Goal: Task Accomplishment & Management: Manage account settings

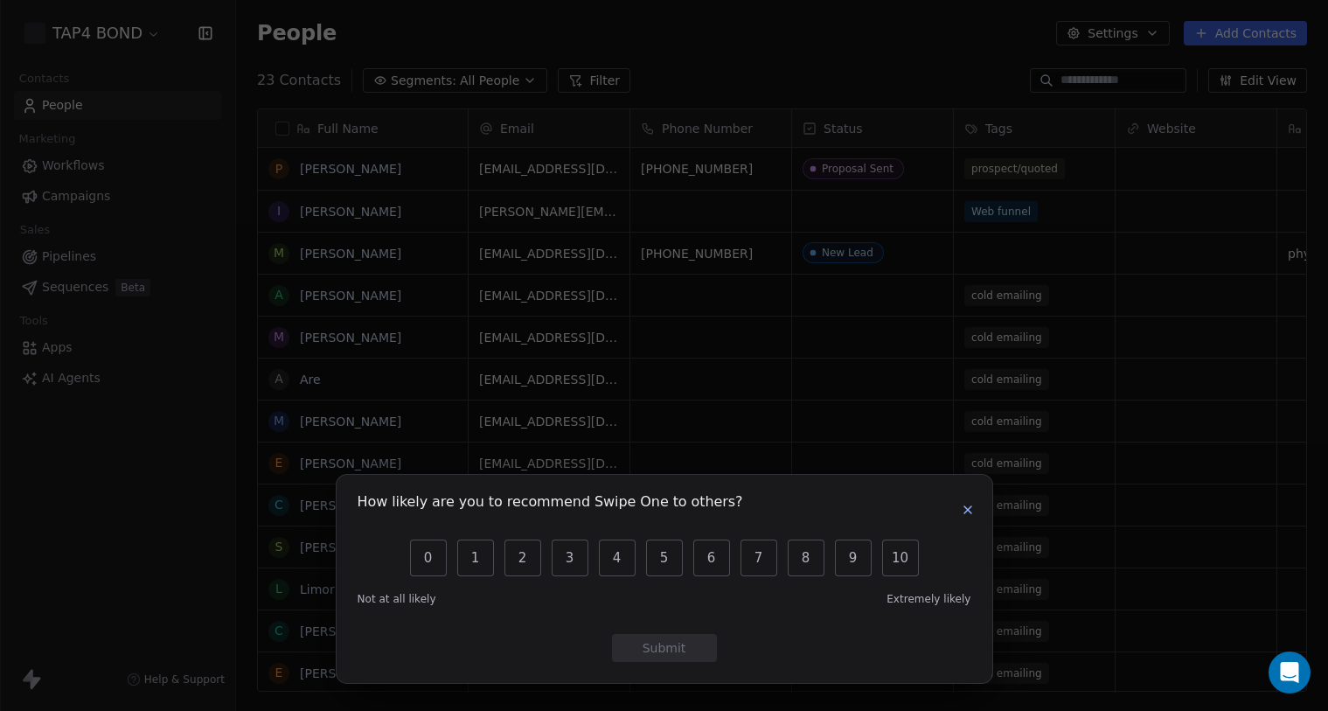
scroll to position [626, 1092]
click at [968, 507] on icon "button" at bounding box center [968, 510] width 14 height 14
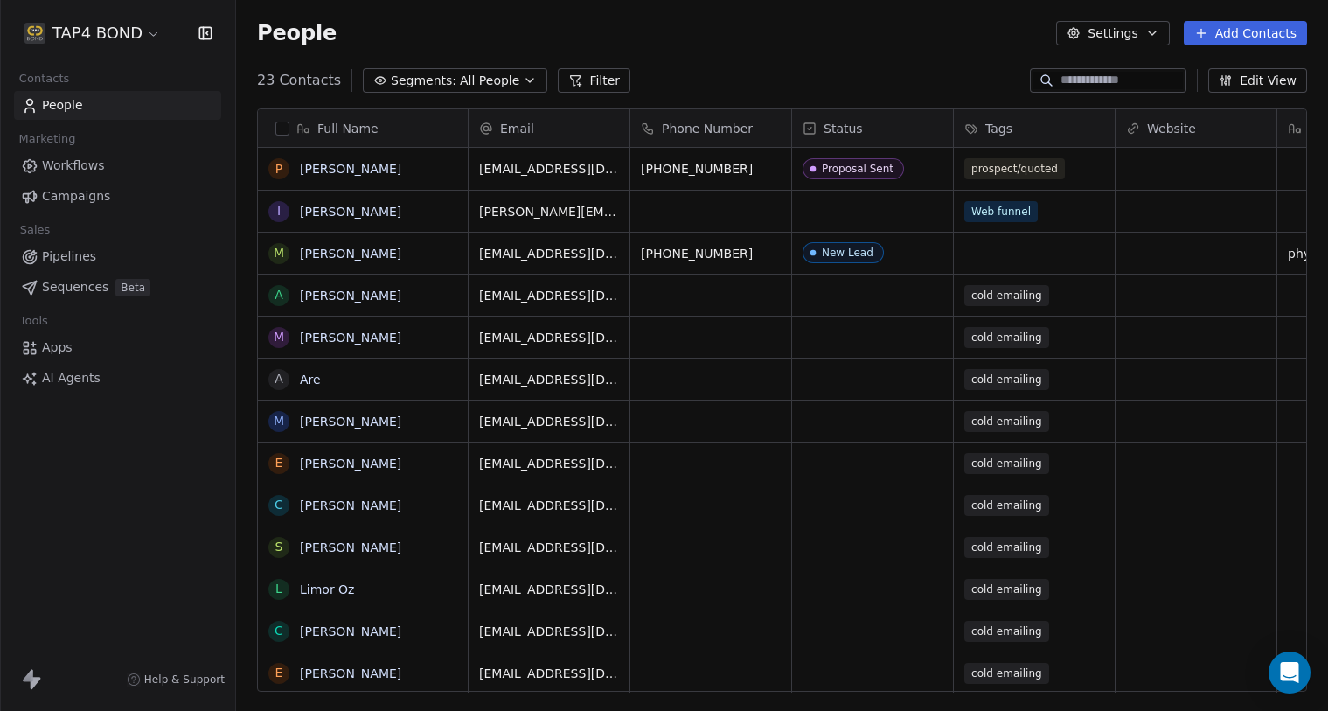
click at [283, 127] on button "button" at bounding box center [282, 128] width 14 height 14
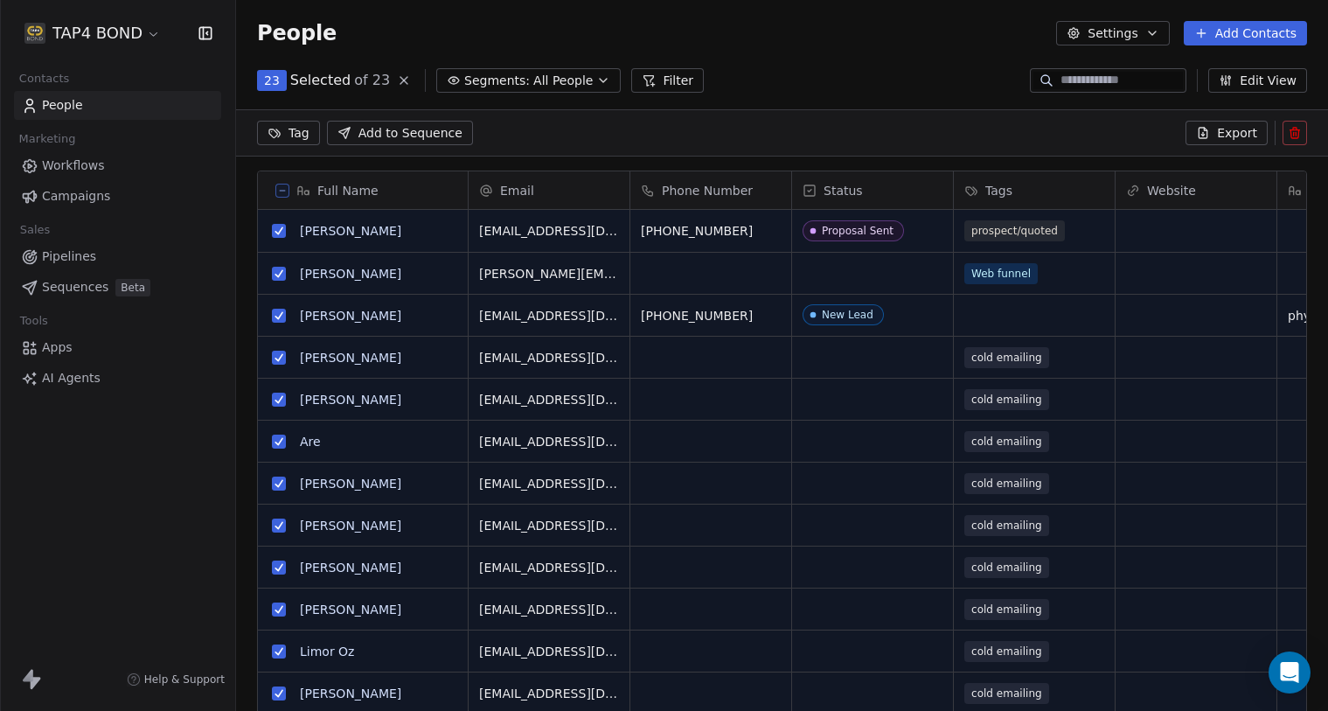
scroll to position [565, 1092]
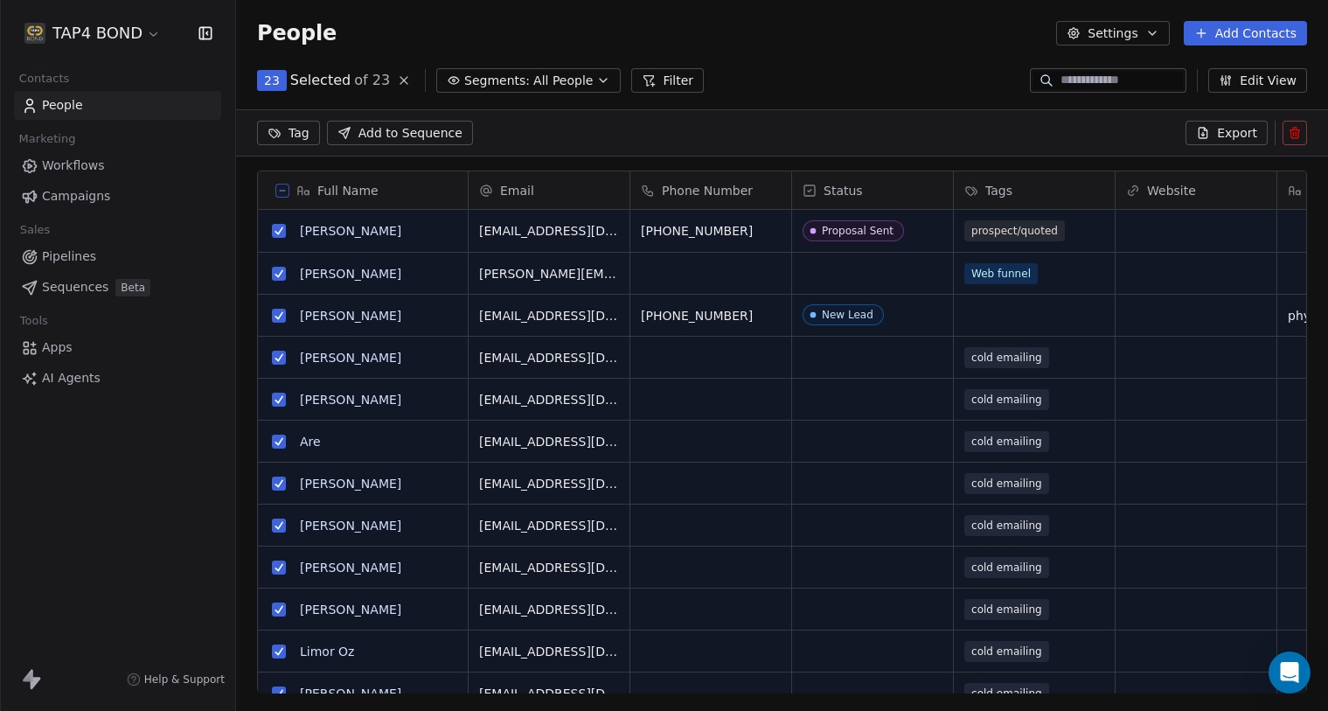
click at [279, 225] on button "grid" at bounding box center [279, 231] width 14 height 14
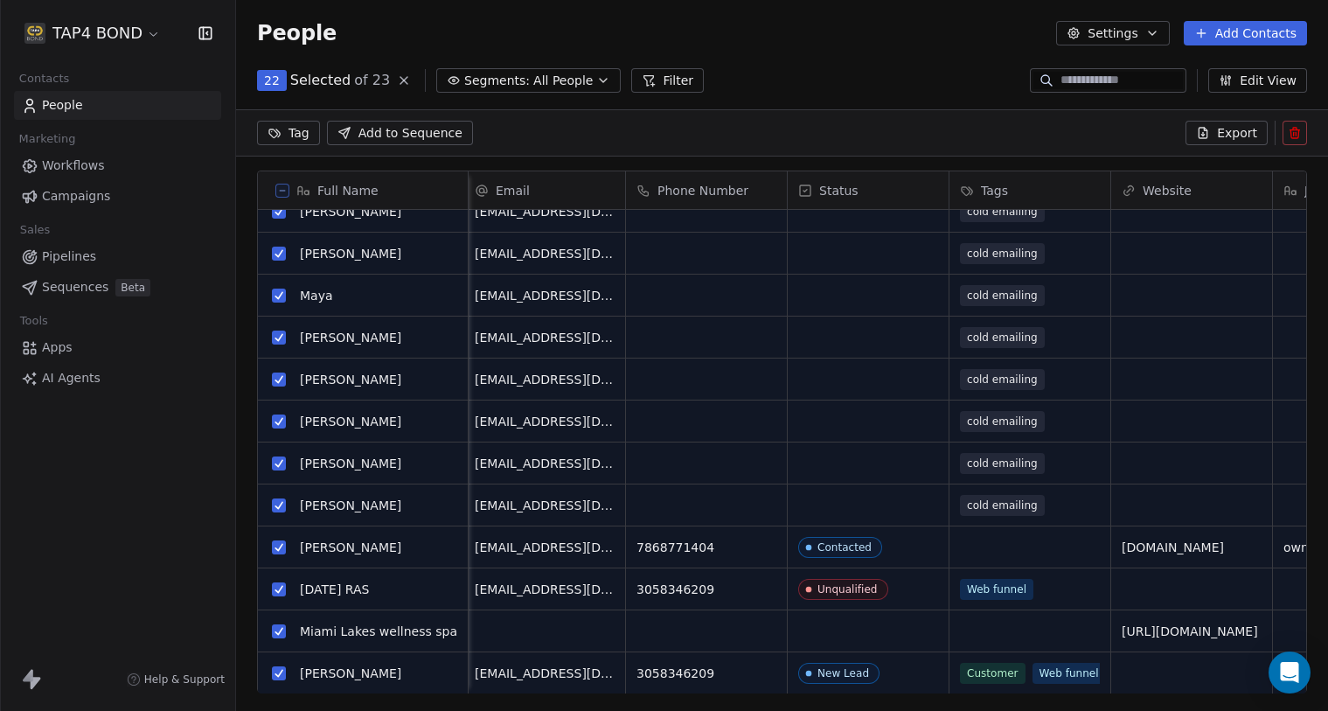
scroll to position [482, 0]
click at [281, 551] on button "grid" at bounding box center [279, 547] width 14 height 14
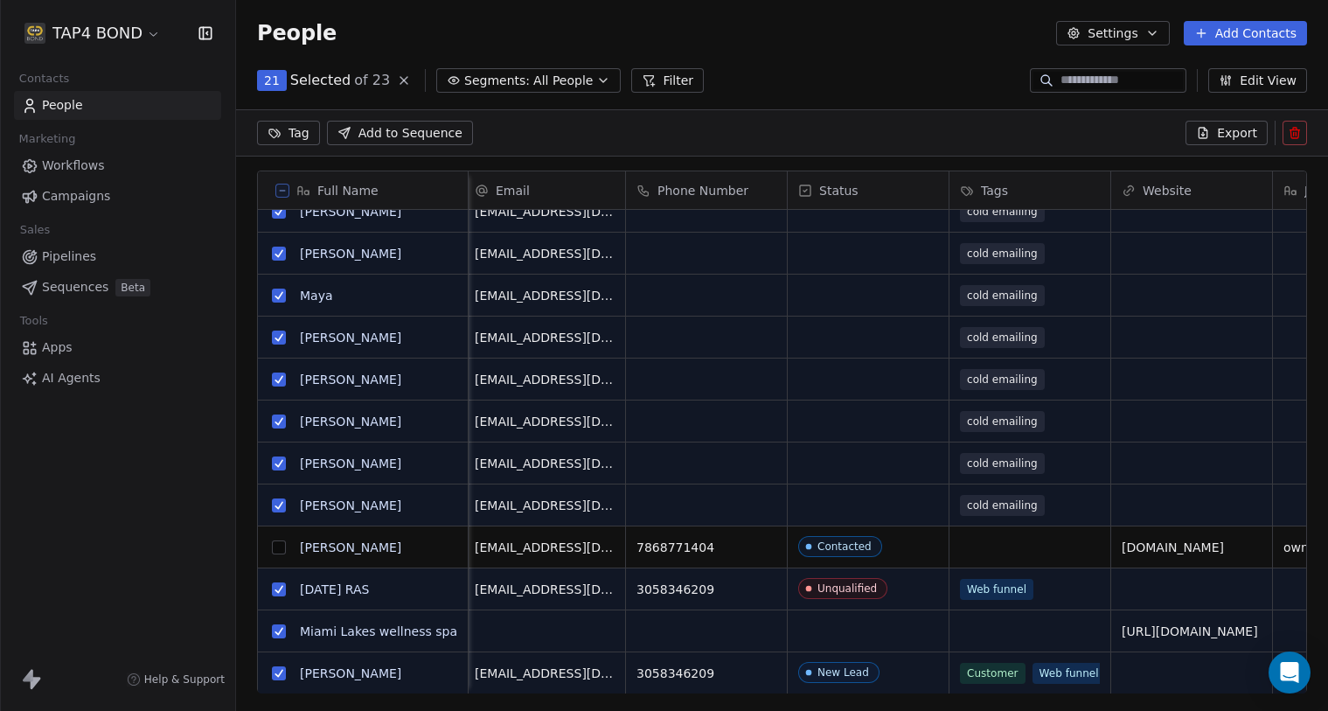
click at [276, 548] on button "grid" at bounding box center [279, 547] width 14 height 14
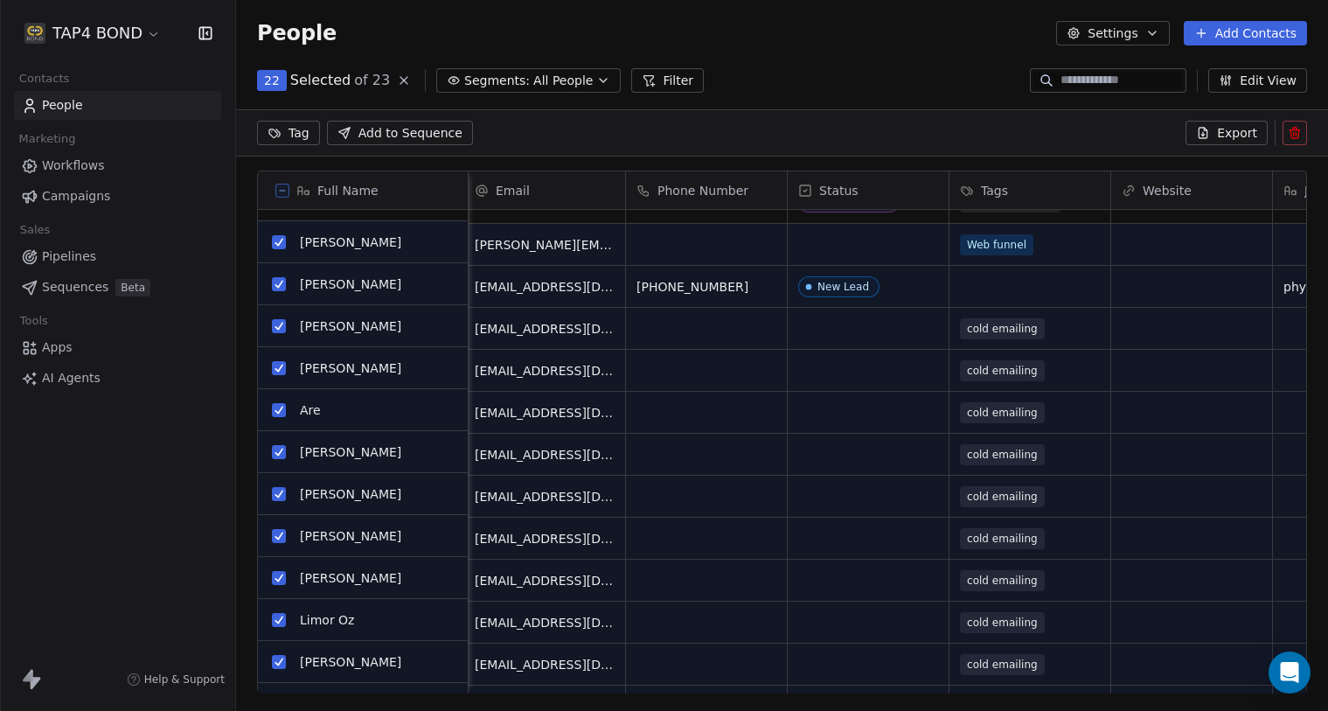
scroll to position [18, 0]
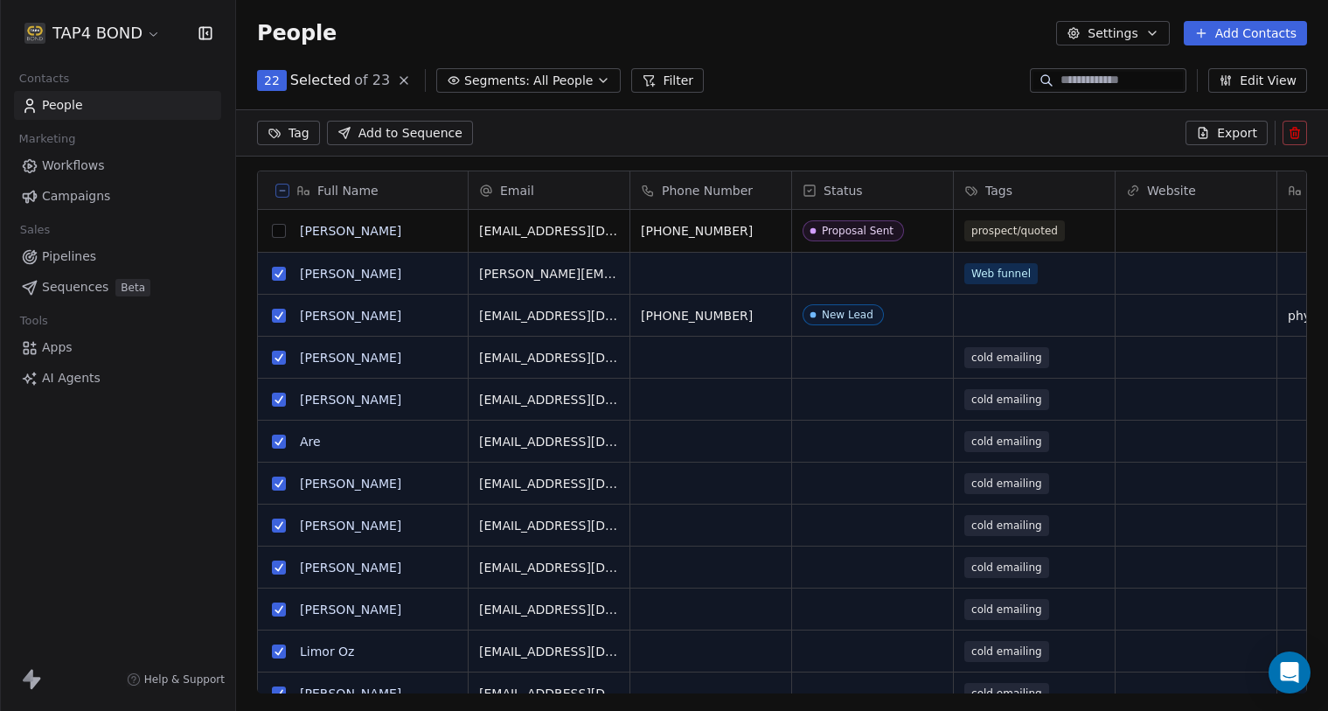
click at [1289, 136] on icon at bounding box center [1294, 133] width 14 height 14
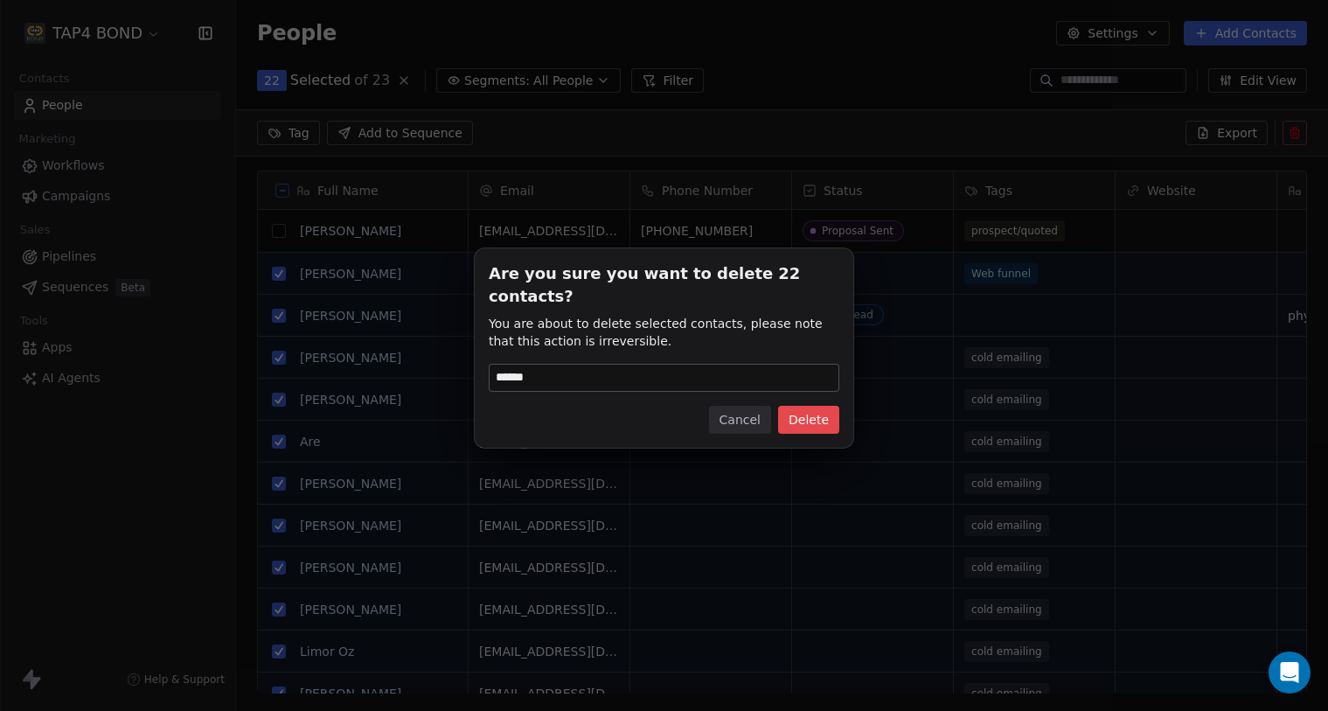
type input "******"
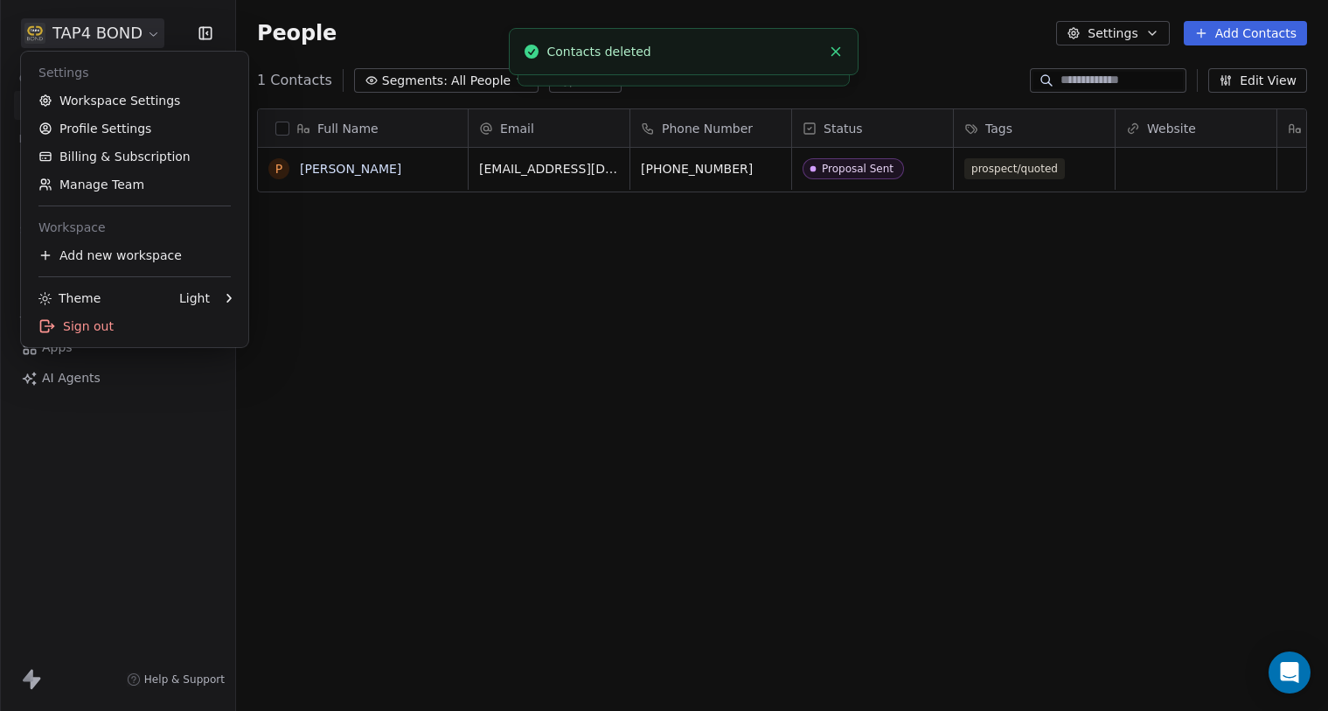
click at [146, 32] on html "TAP4 BOND Contacts People Marketing Workflows Campaigns Sales Pipelines Sequenc…" at bounding box center [664, 355] width 1328 height 711
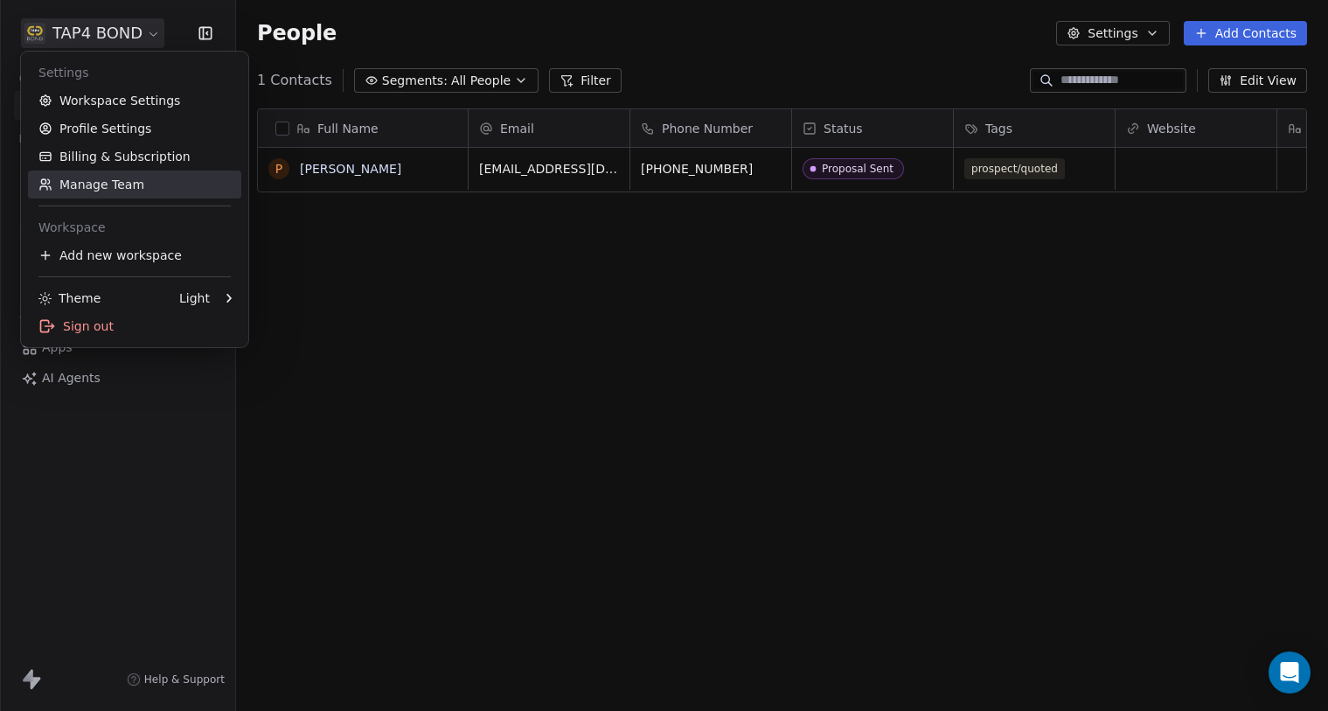
click at [103, 179] on link "Manage Team" at bounding box center [134, 184] width 213 height 28
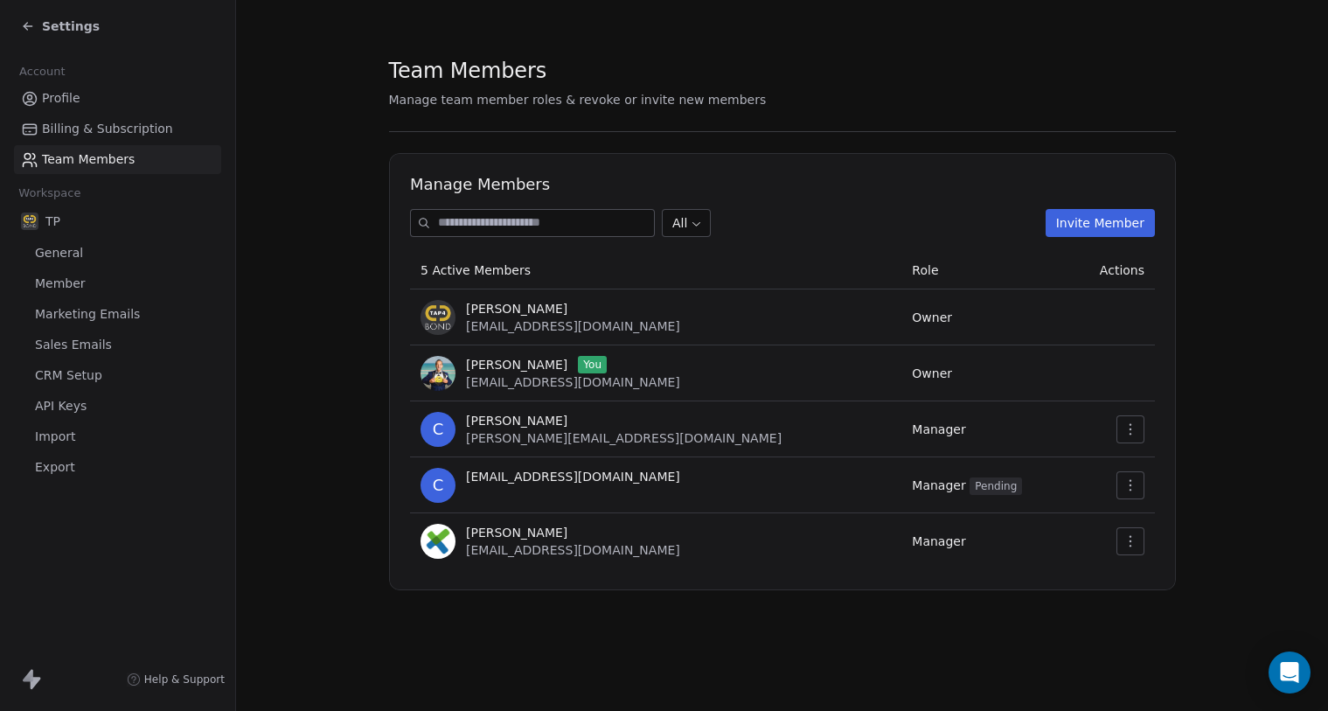
click at [1125, 483] on icon "button" at bounding box center [1130, 485] width 14 height 14
click at [1132, 434] on icon "button" at bounding box center [1130, 429] width 14 height 14
click at [1128, 495] on div "Remove Member" at bounding box center [1185, 496] width 125 height 28
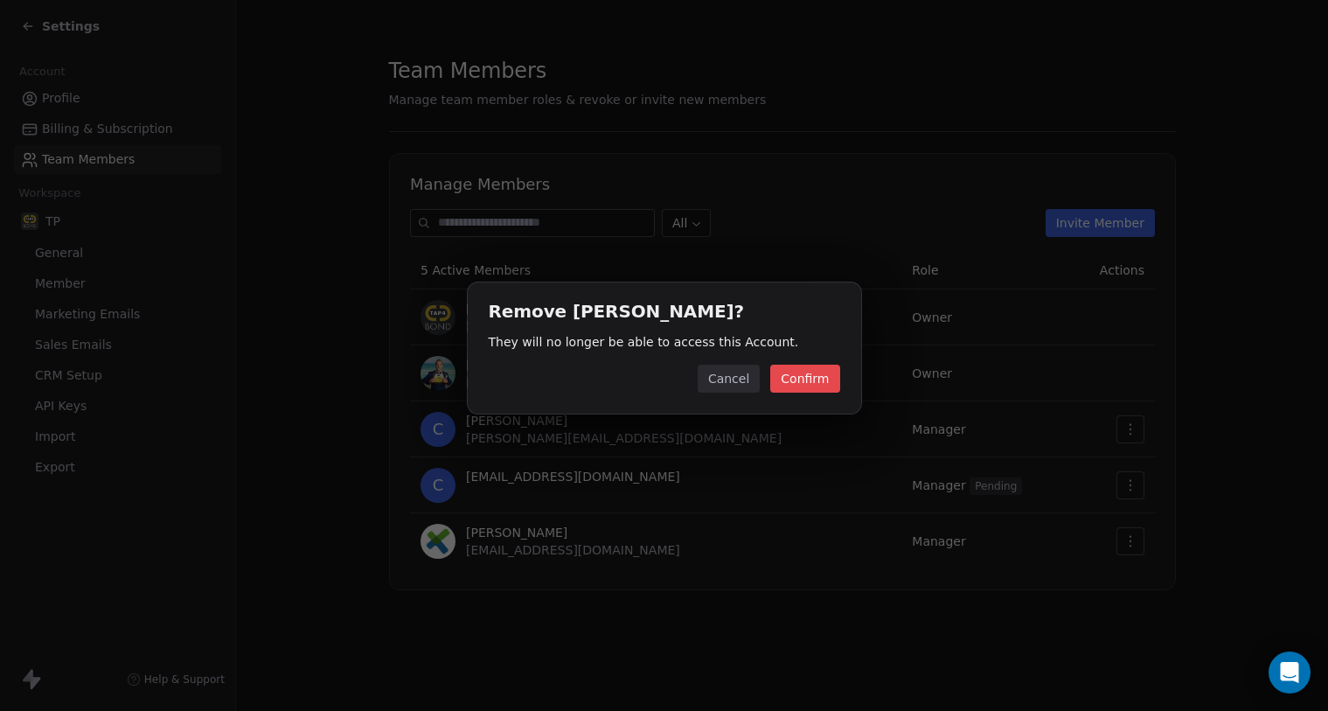
click at [800, 382] on button "Confirm" at bounding box center [804, 378] width 69 height 28
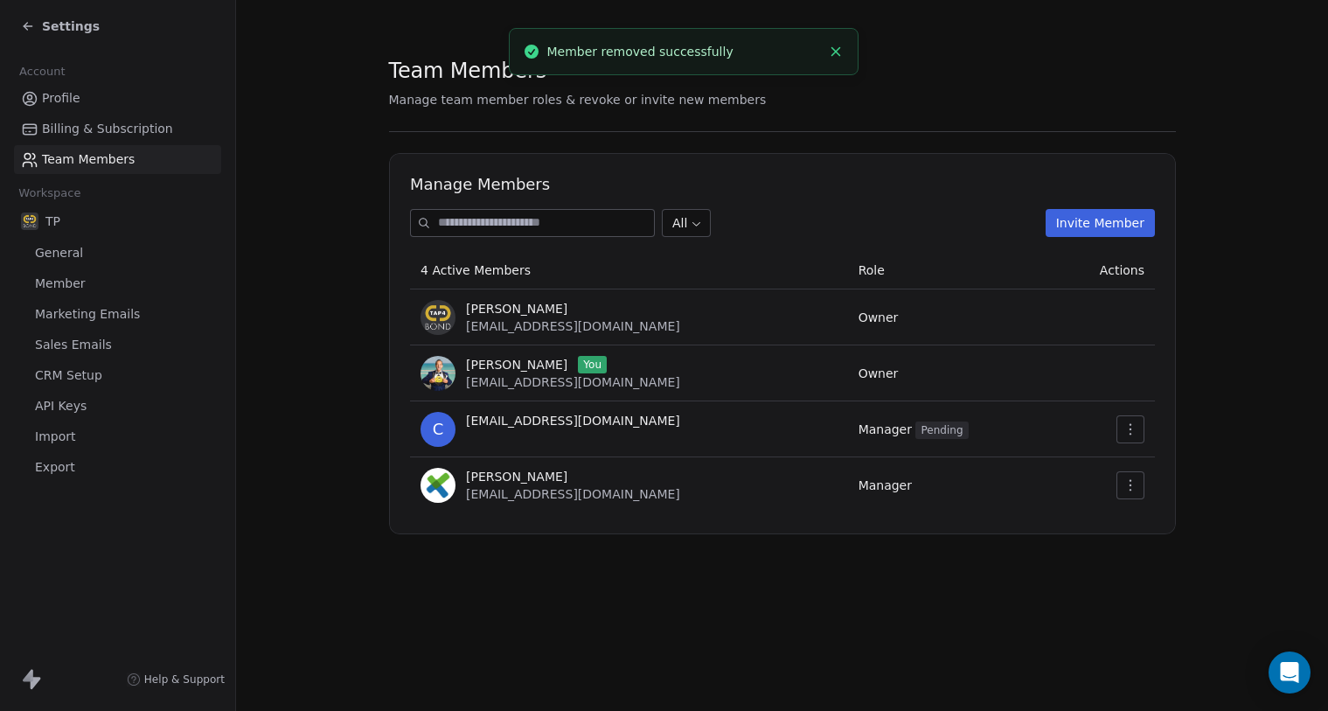
click at [1057, 315] on td at bounding box center [1102, 317] width 102 height 56
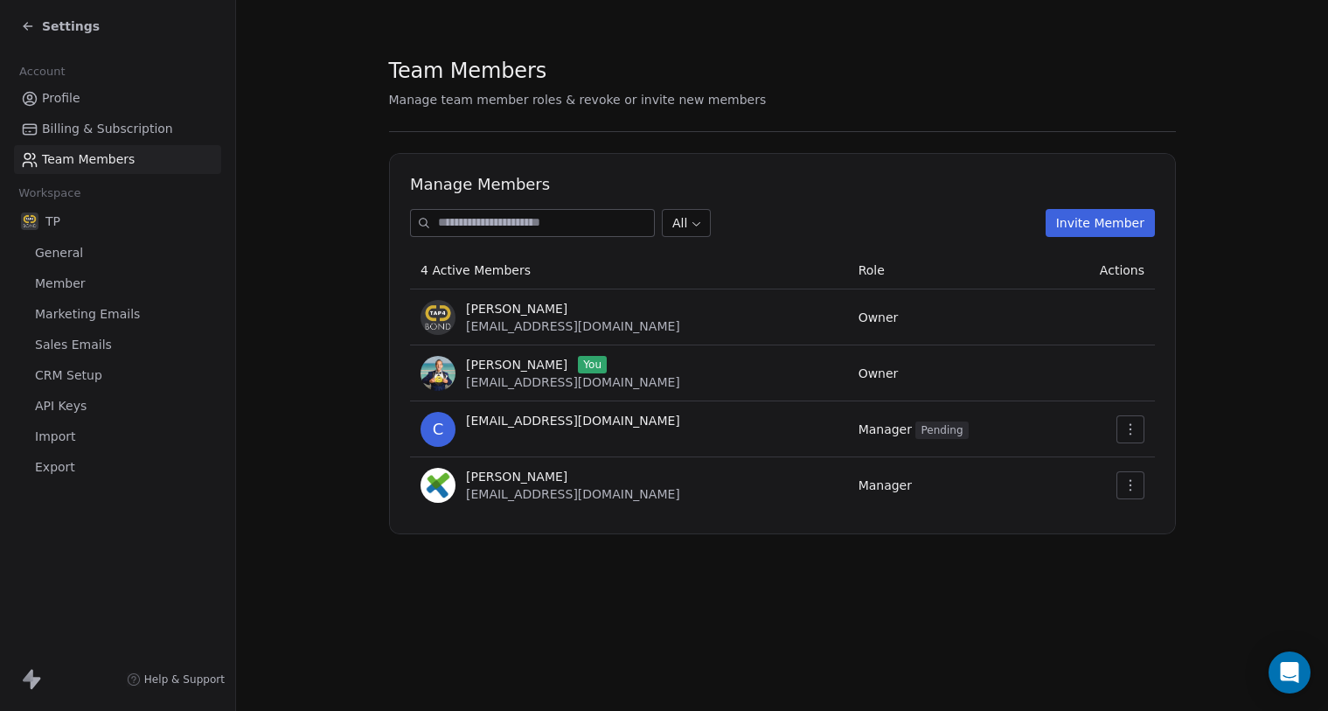
click at [687, 219] on body "Settings Account Profile Billing & Subscription Team Members Workspace TP Gener…" at bounding box center [664, 355] width 1328 height 711
click at [830, 206] on div "All Owner Admin Manager Sales / Marketing Specialist" at bounding box center [756, 279] width 224 height 154
click at [906, 204] on html "Settings Account Profile Billing & Subscription Team Members Workspace TP Gener…" at bounding box center [664, 355] width 1328 height 711
click at [52, 100] on span "Profile" at bounding box center [61, 98] width 38 height 18
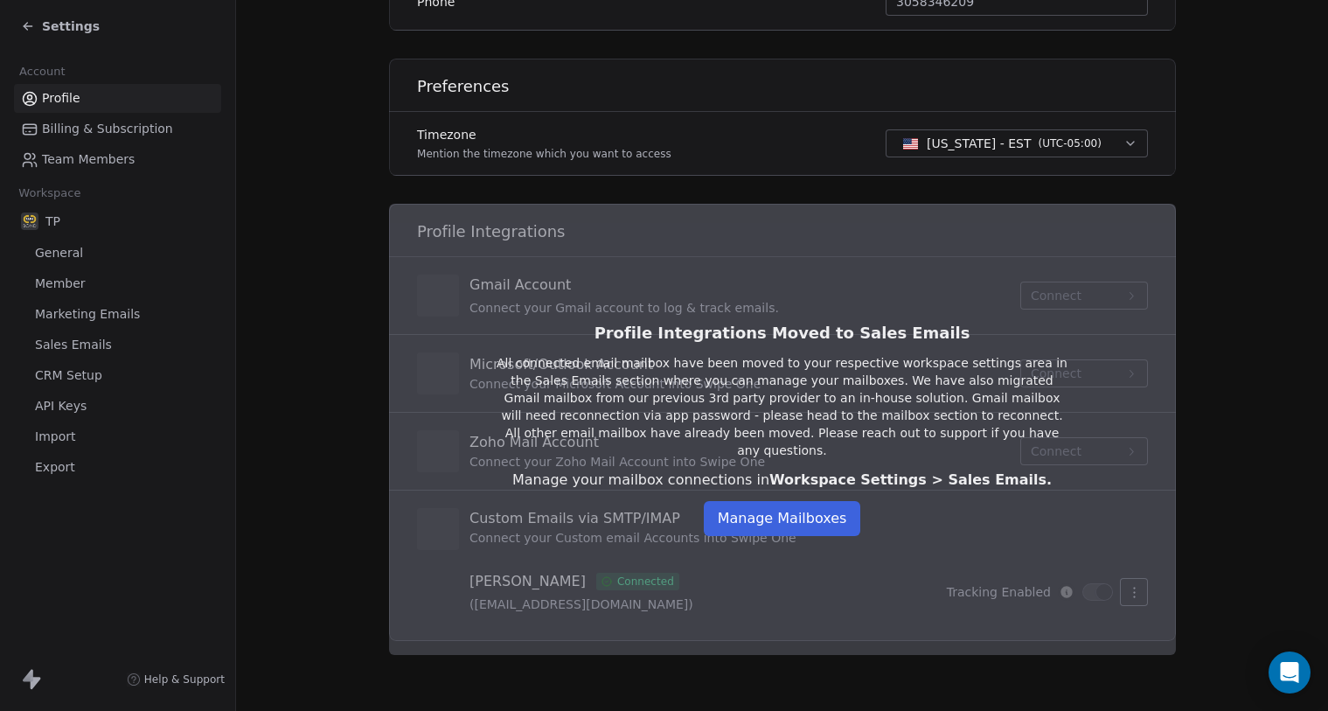
scroll to position [476, 0]
click at [797, 510] on button "Manage Mailboxes" at bounding box center [782, 518] width 157 height 35
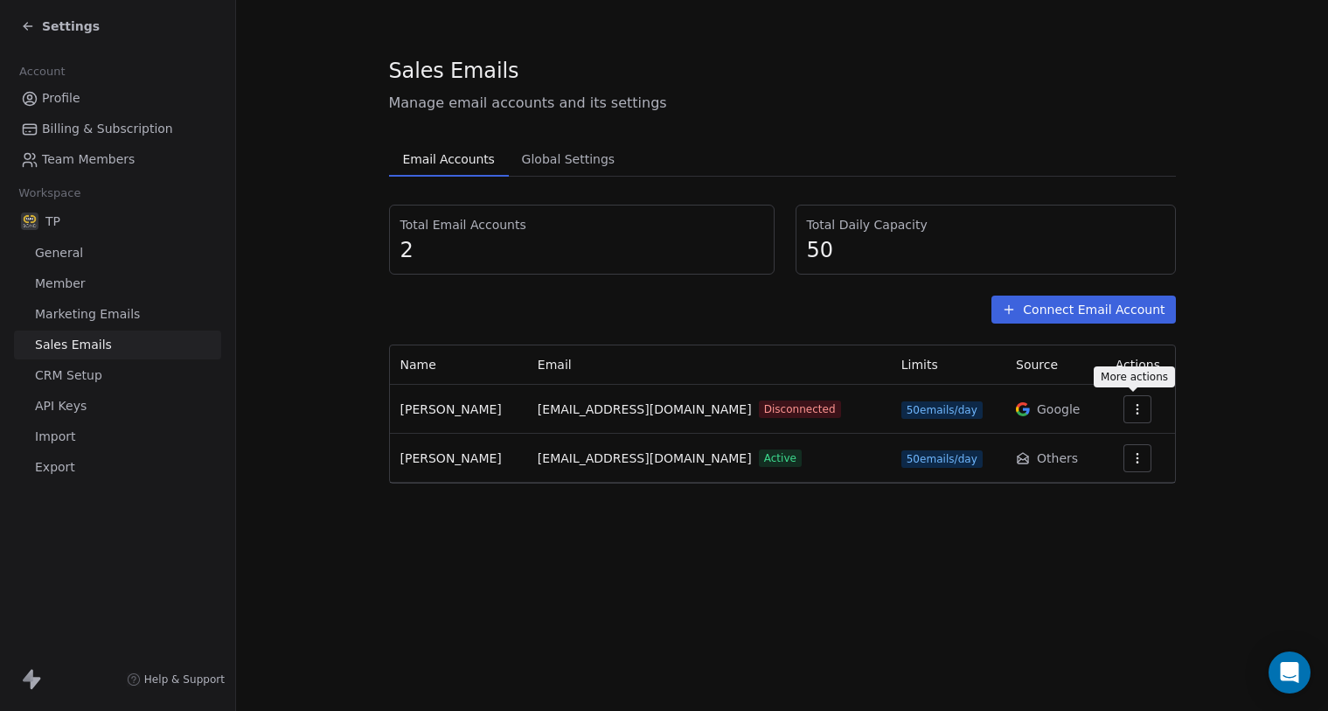
click at [1136, 412] on icon "button" at bounding box center [1137, 409] width 14 height 14
click at [1101, 482] on span "Delete" at bounding box center [1088, 477] width 40 height 18
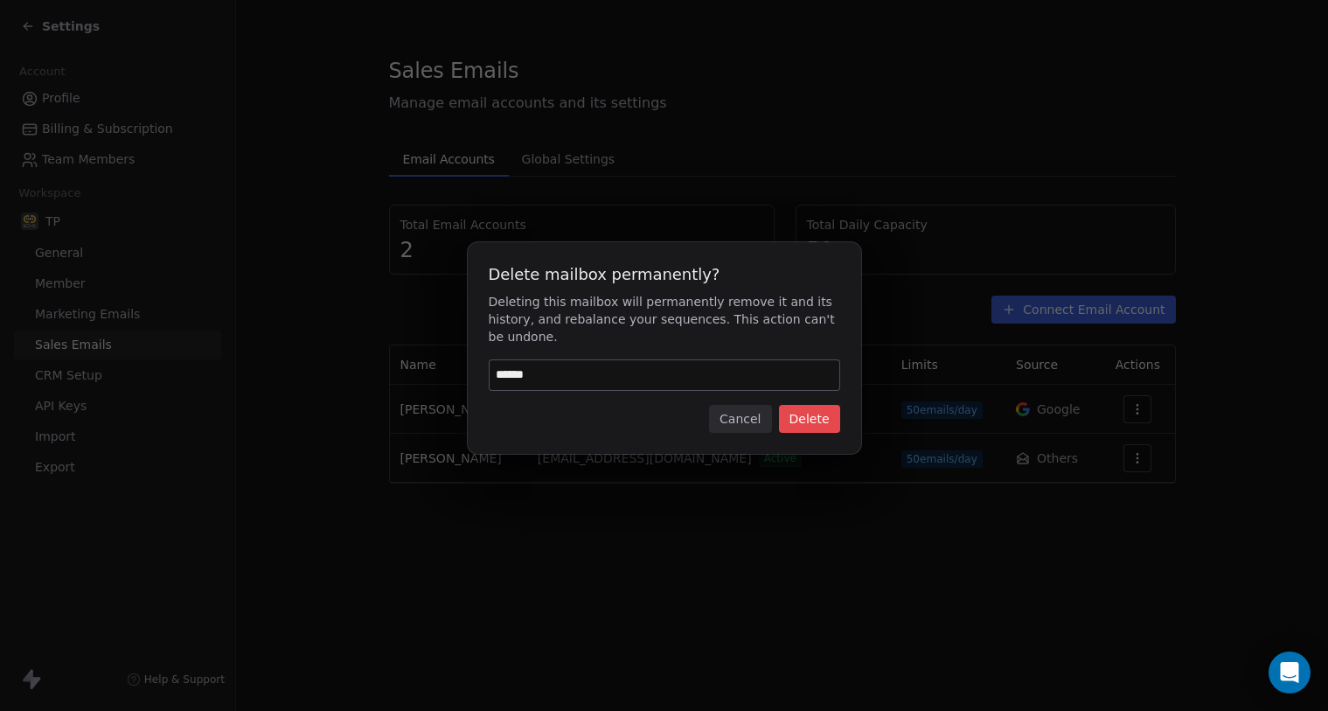
type input "******"
click at [808, 420] on button "Delete" at bounding box center [809, 419] width 61 height 28
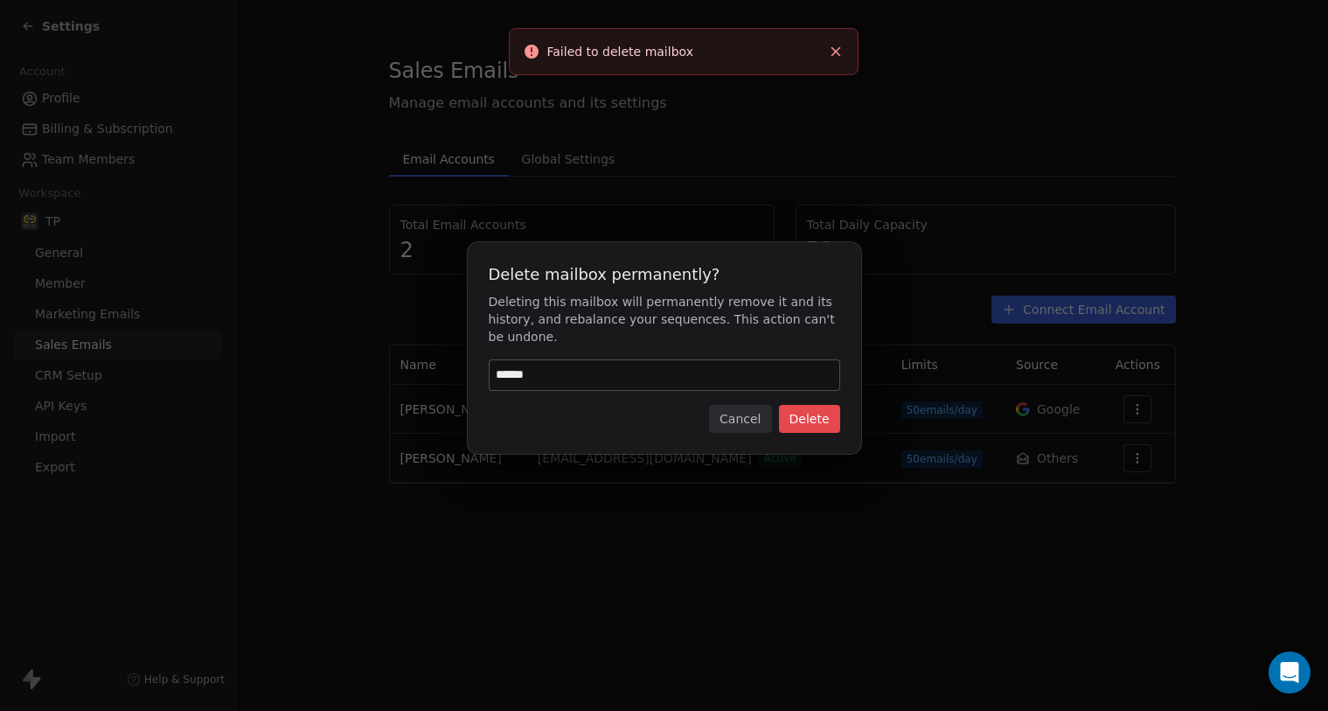
click at [805, 420] on button "Delete" at bounding box center [809, 419] width 61 height 28
click at [745, 416] on button "Cancel" at bounding box center [740, 419] width 62 height 28
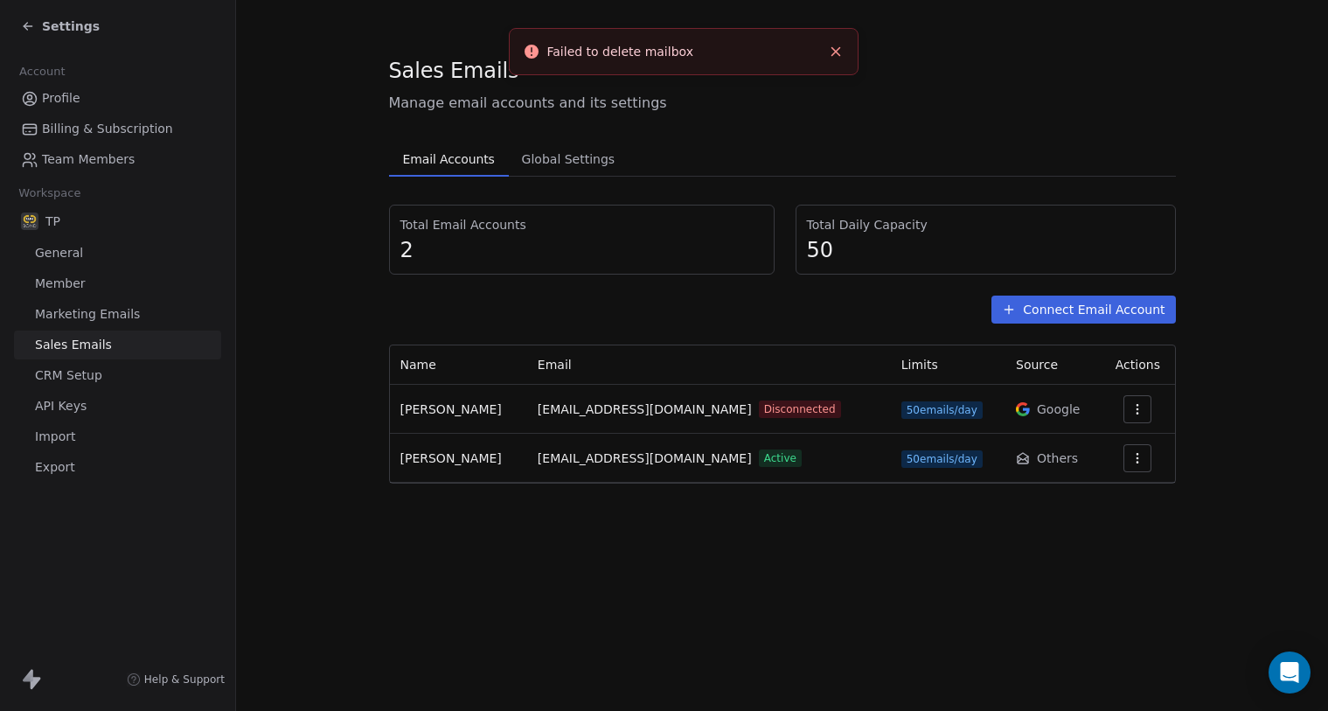
click at [1130, 405] on icon "button" at bounding box center [1137, 409] width 14 height 14
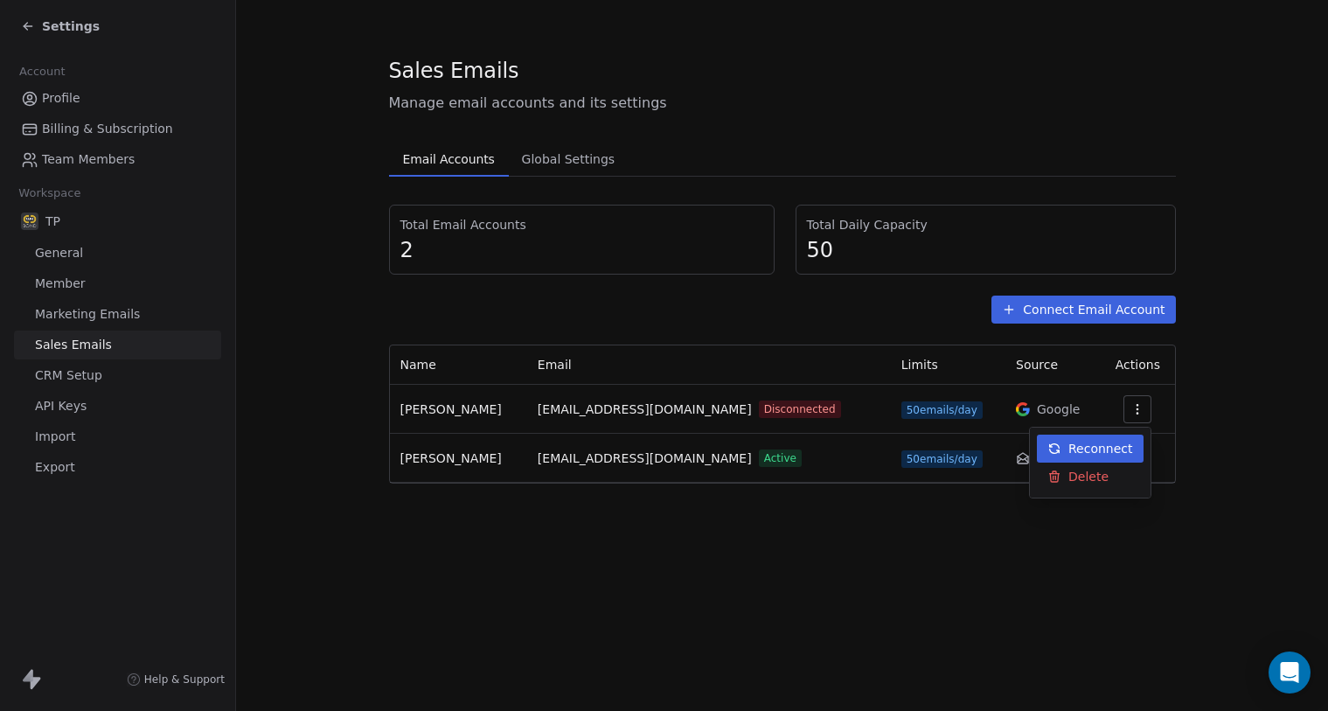
drag, startPoint x: 719, startPoint y: 315, endPoint x: 531, endPoint y: 325, distance: 189.1
click at [717, 316] on html "Settings Account Profile Billing & Subscription Team Members Workspace TP Gener…" at bounding box center [664, 355] width 1328 height 711
click at [1130, 457] on icon "button" at bounding box center [1137, 458] width 14 height 14
click at [910, 528] on html "Settings Account Profile Billing & Subscription Team Members Workspace TP Gener…" at bounding box center [664, 355] width 1328 height 711
click at [1041, 316] on button "Connect Email Account" at bounding box center [1083, 309] width 184 height 28
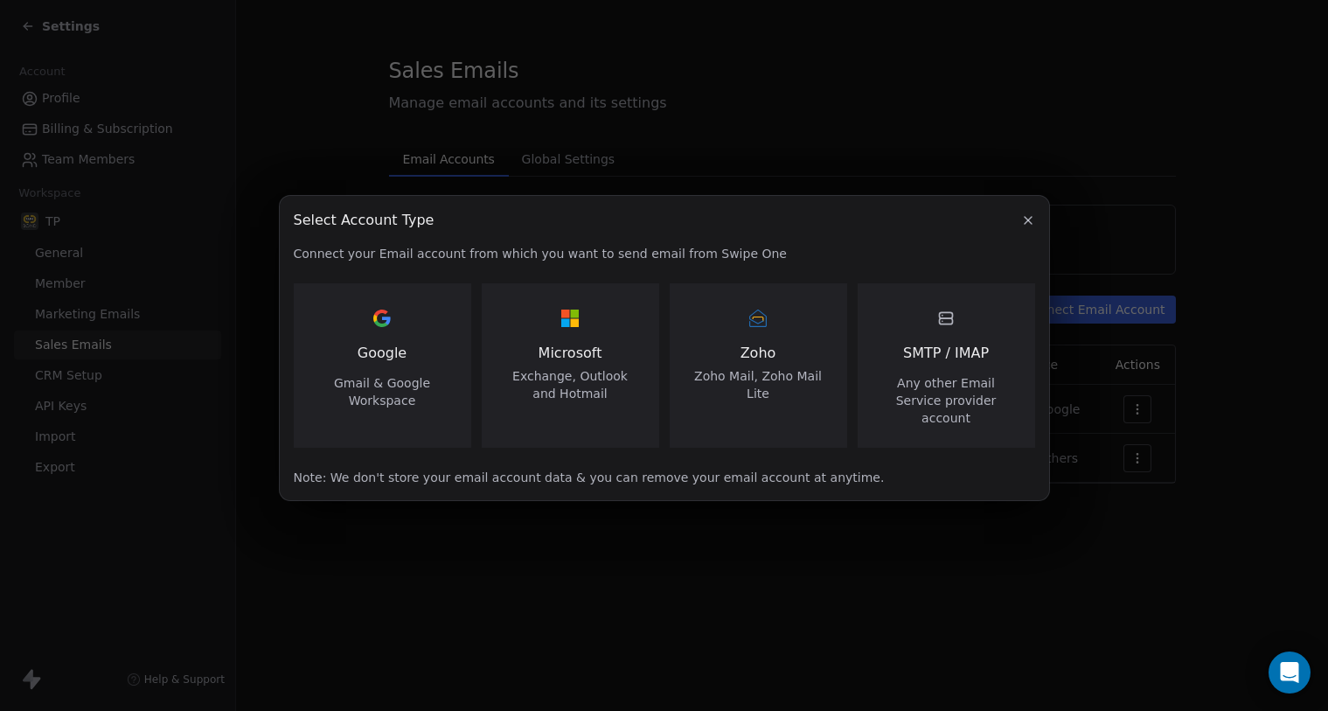
click at [1029, 224] on icon "button" at bounding box center [1027, 220] width 7 height 7
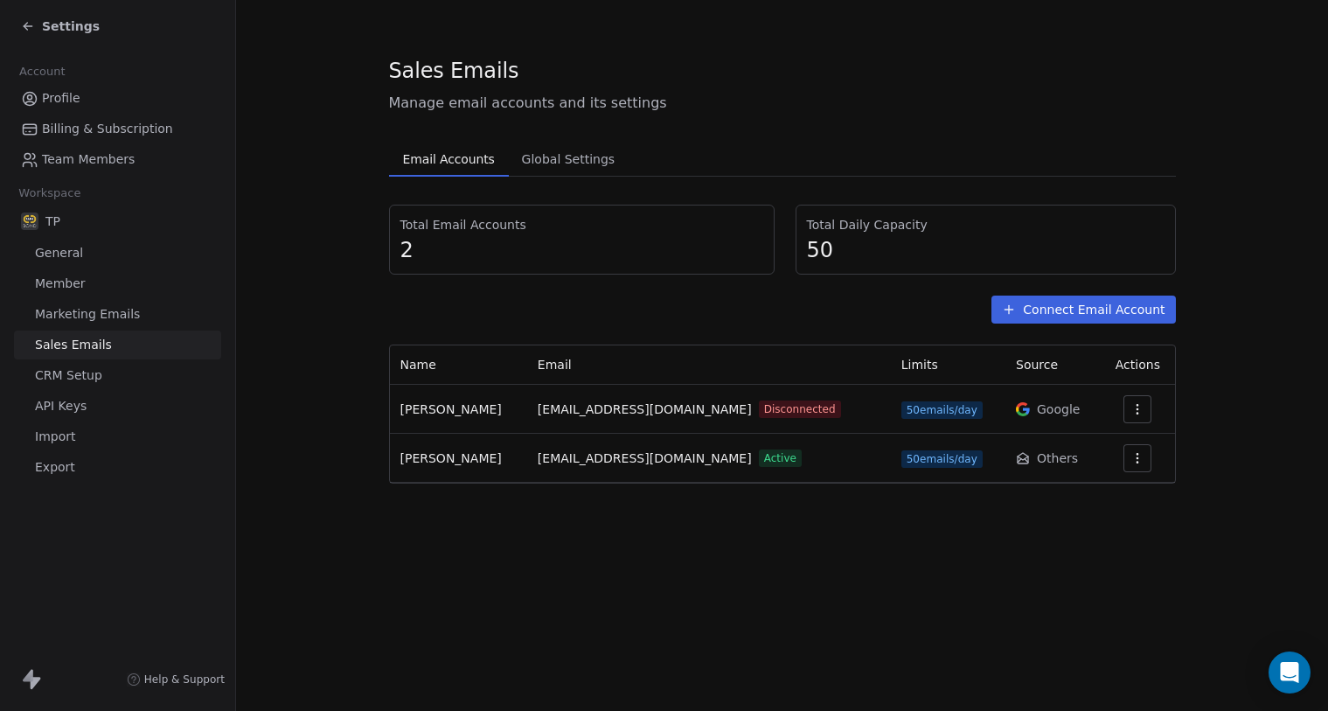
click at [1053, 312] on button "Connect Email Account" at bounding box center [1083, 309] width 184 height 28
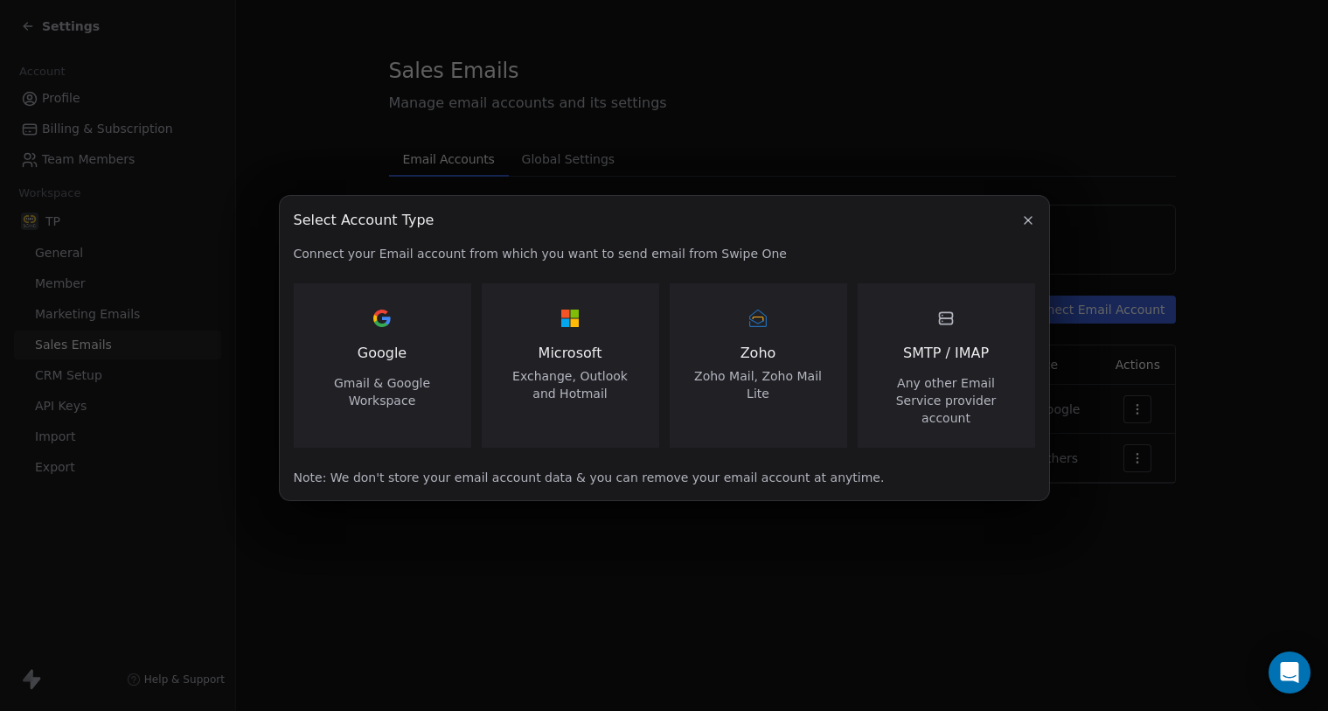
click at [958, 364] on span "SMTP / IMAP" at bounding box center [946, 353] width 86 height 21
